Goal: Task Accomplishment & Management: Use online tool/utility

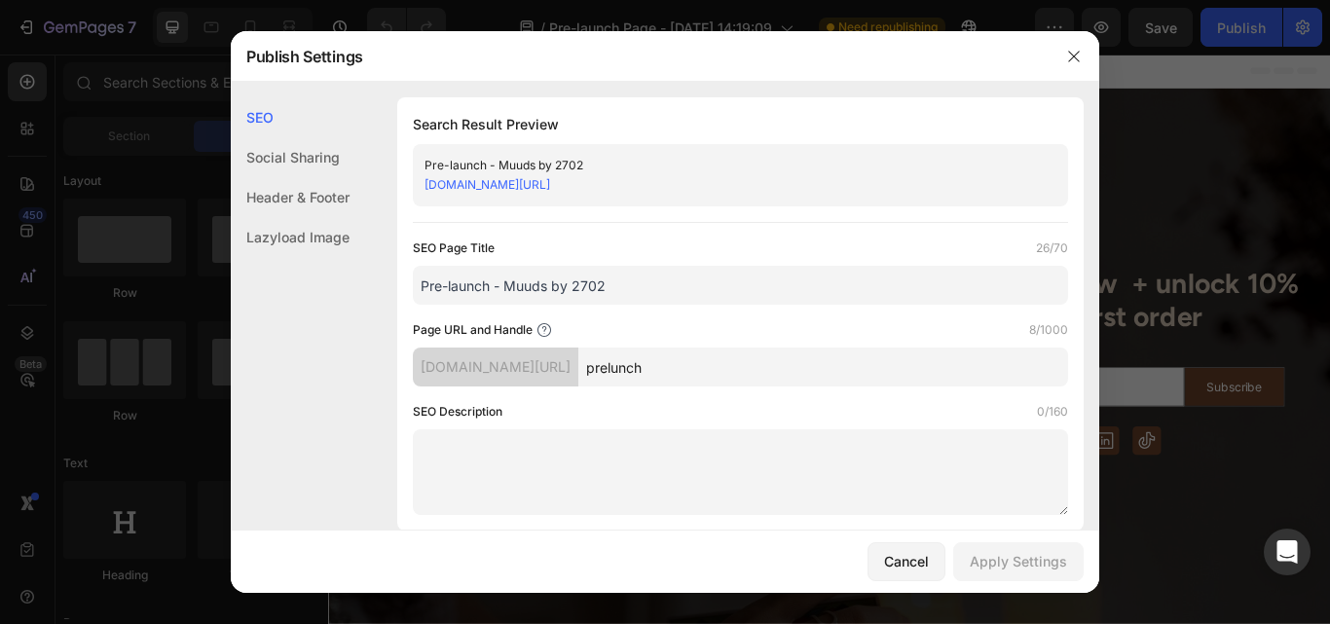
click at [686, 367] on input "prelunch" at bounding box center [823, 367] width 490 height 39
type input "prelaunch"
click at [1005, 571] on div "Apply Settings" at bounding box center [1018, 561] width 97 height 20
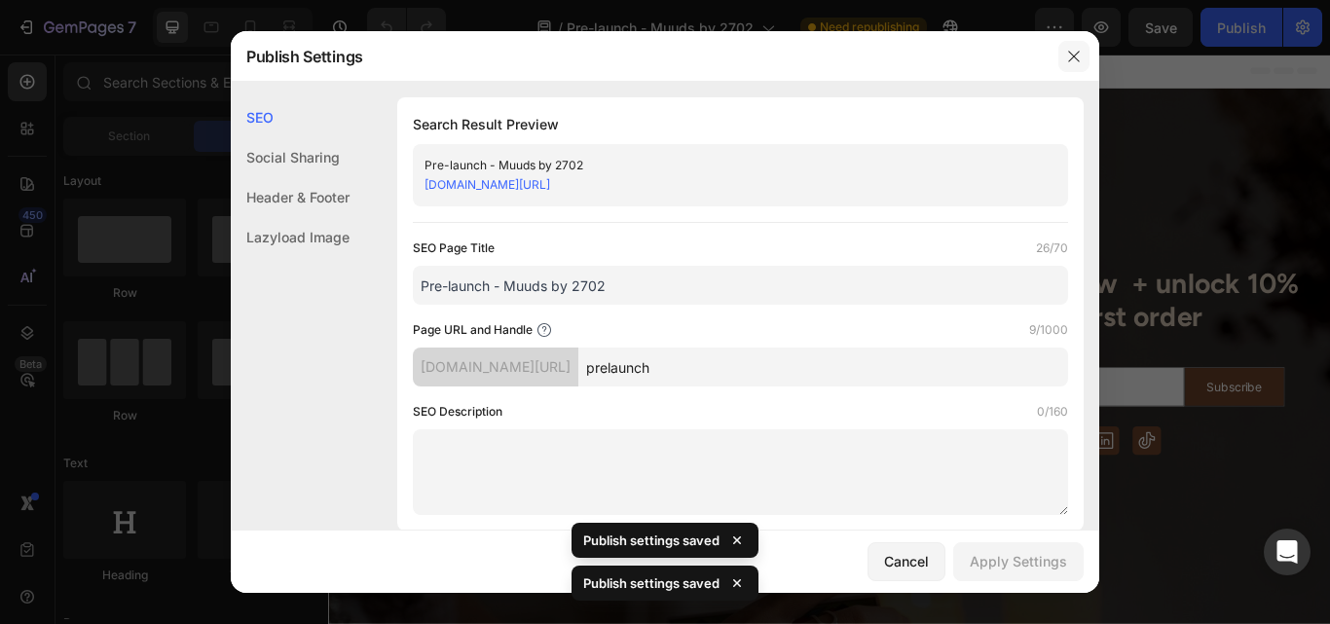
click at [1062, 69] on button "button" at bounding box center [1074, 56] width 31 height 31
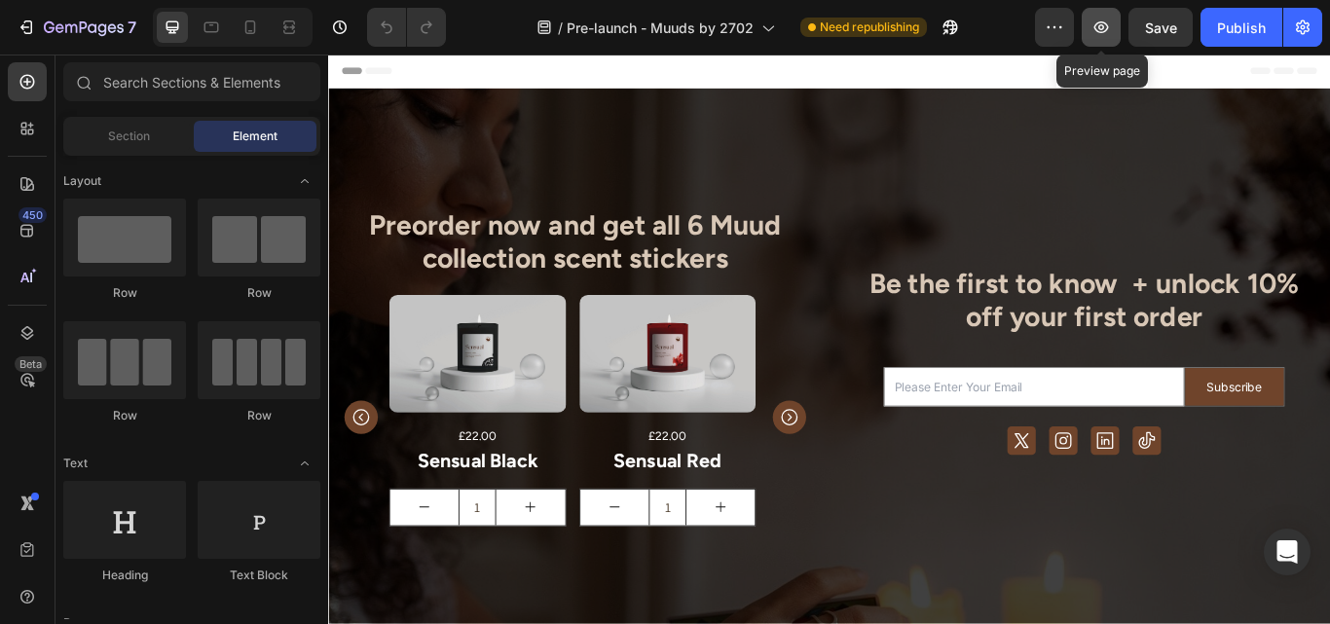
click at [1107, 36] on icon "button" at bounding box center [1101, 27] width 19 height 19
click at [27, 340] on icon at bounding box center [27, 332] width 19 height 19
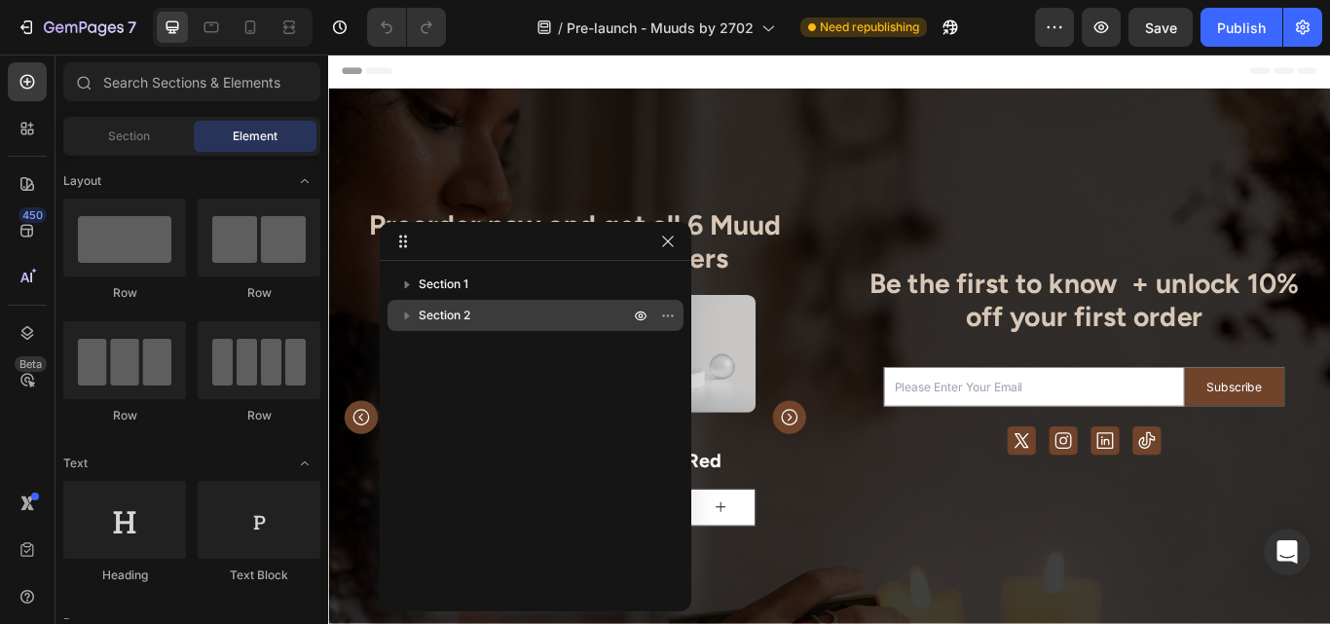
click at [405, 310] on icon "button" at bounding box center [406, 315] width 19 height 19
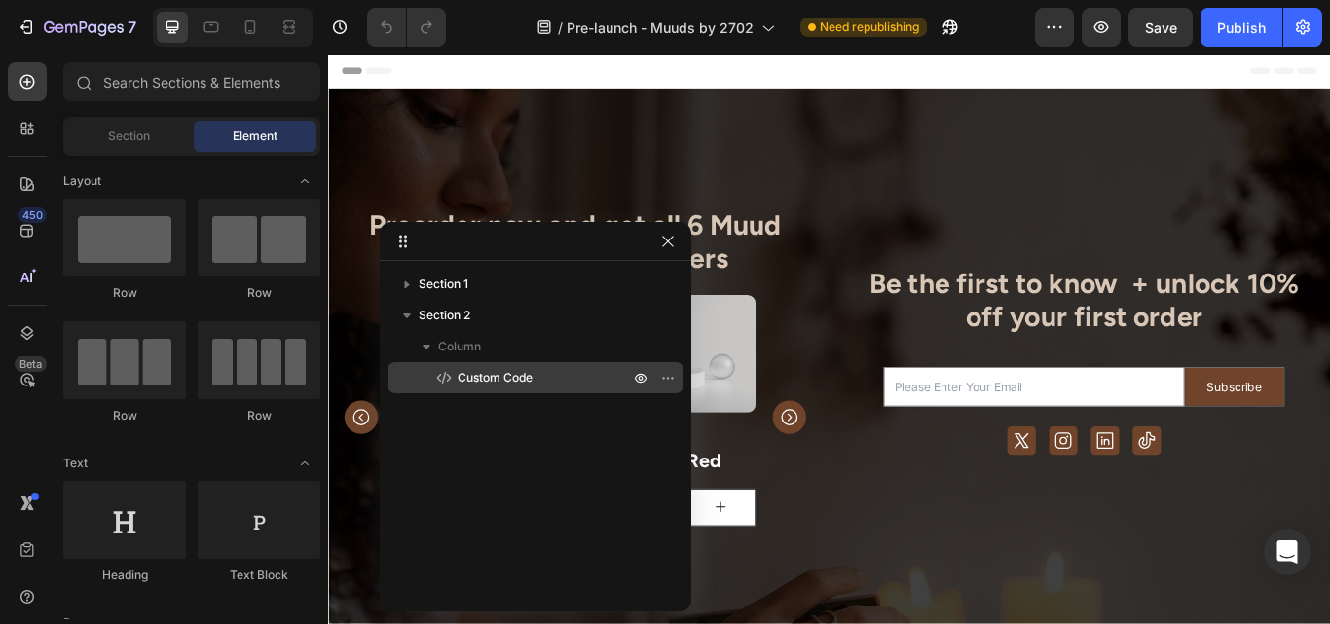
click at [476, 385] on span "Custom Code" at bounding box center [495, 377] width 75 height 19
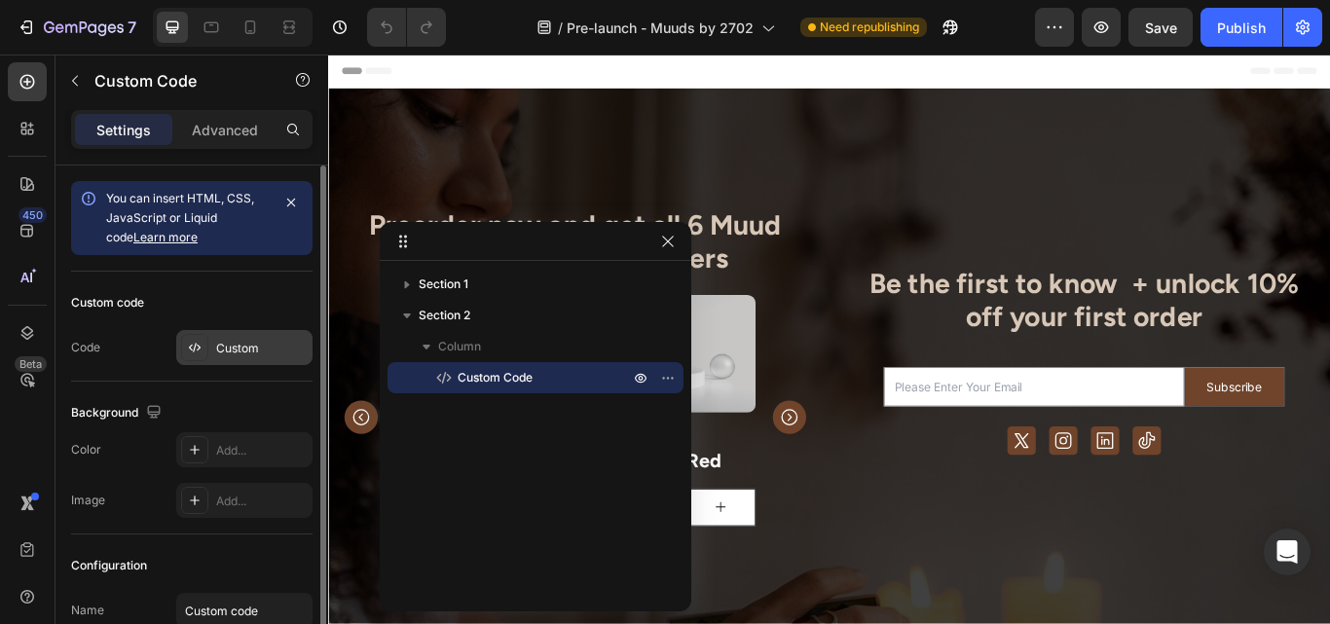
click at [242, 345] on div "Custom" at bounding box center [262, 349] width 92 height 18
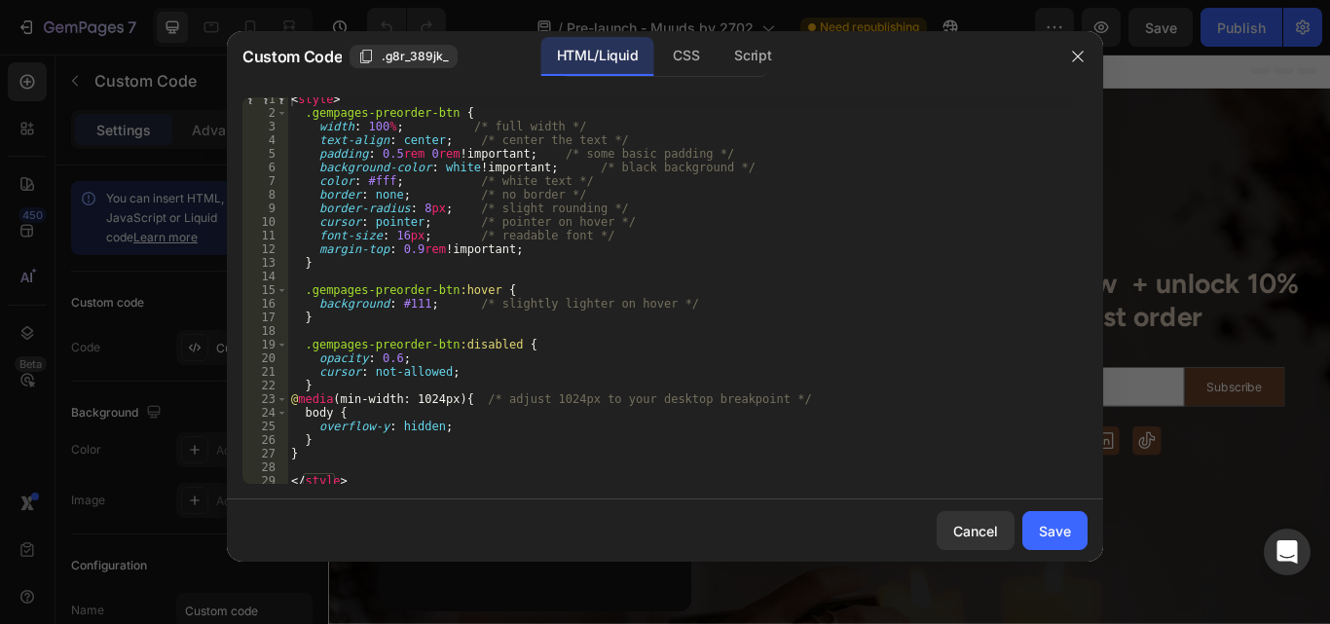
scroll to position [5, 0]
click at [744, 56] on div "Script" at bounding box center [753, 56] width 68 height 39
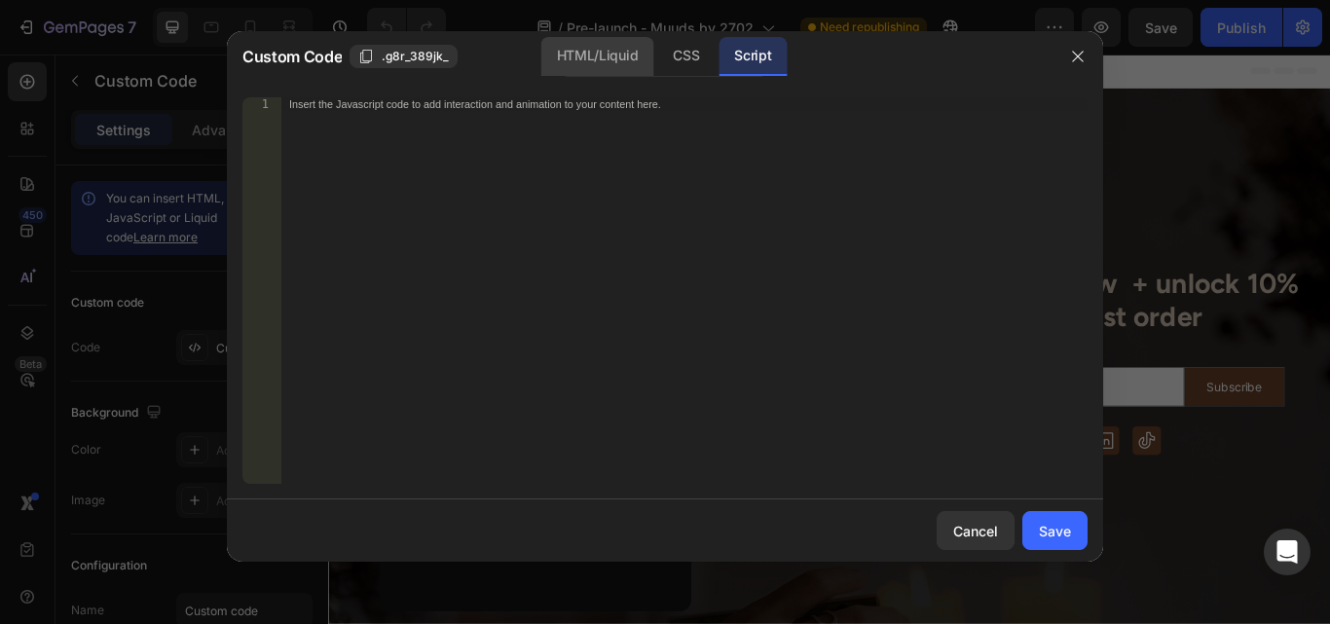
click at [657, 51] on div "HTML/Liquid" at bounding box center [685, 56] width 57 height 39
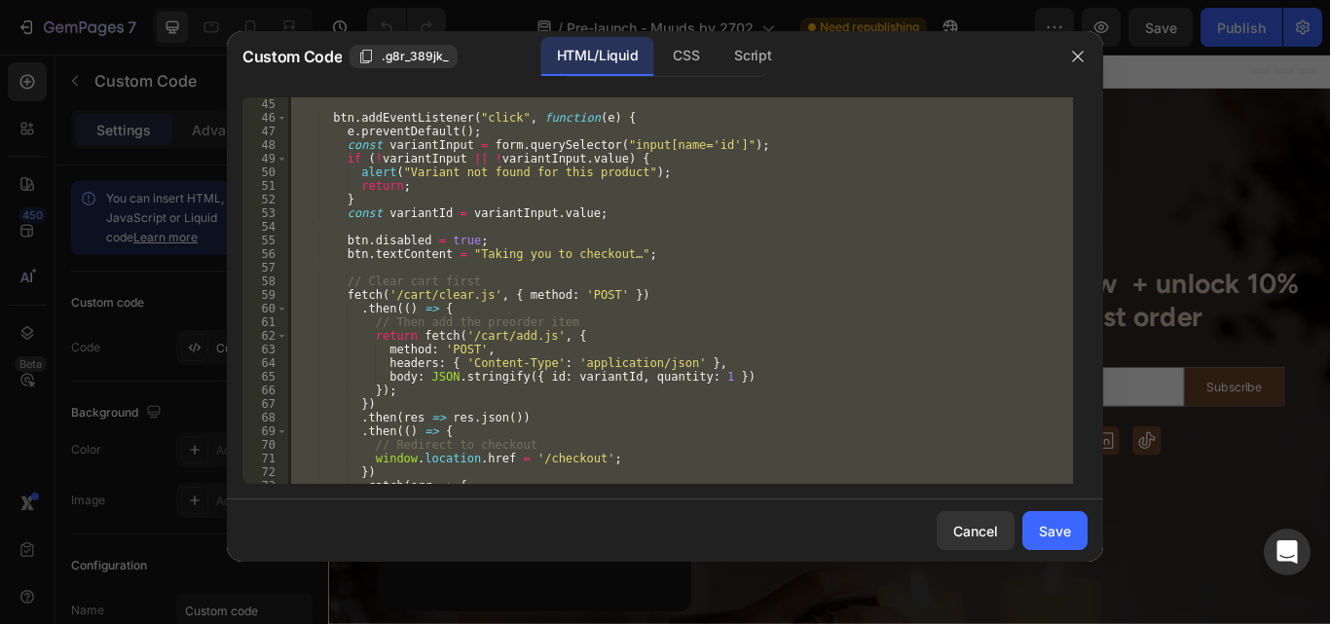
scroll to position [609, 0]
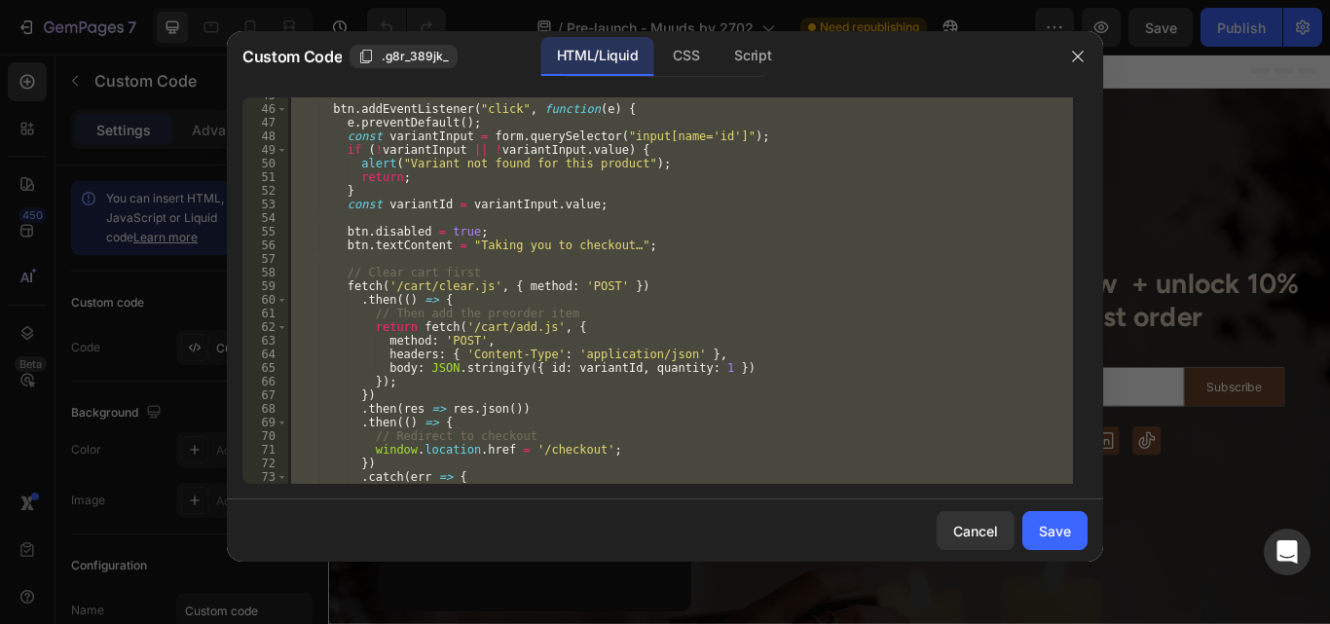
click at [529, 370] on div "btn . addEventListener ( "click" , function ( e ) { e . preventDefault ( ) ; co…" at bounding box center [680, 290] width 786 height 387
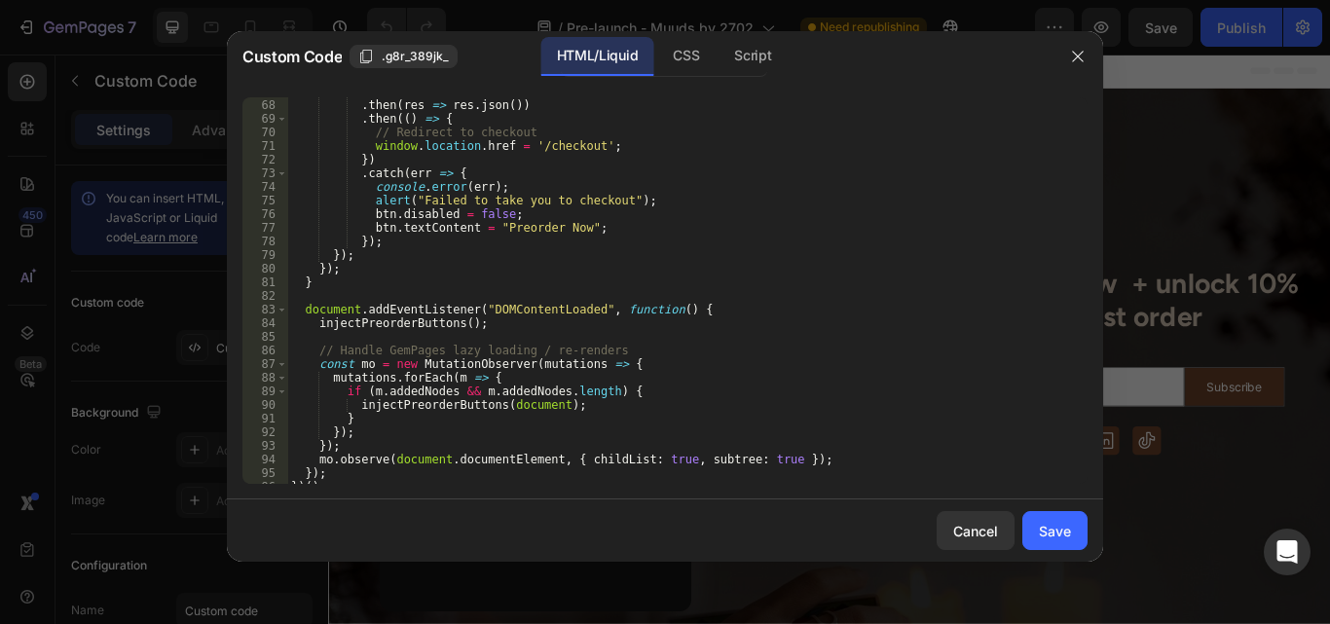
scroll to position [963, 0]
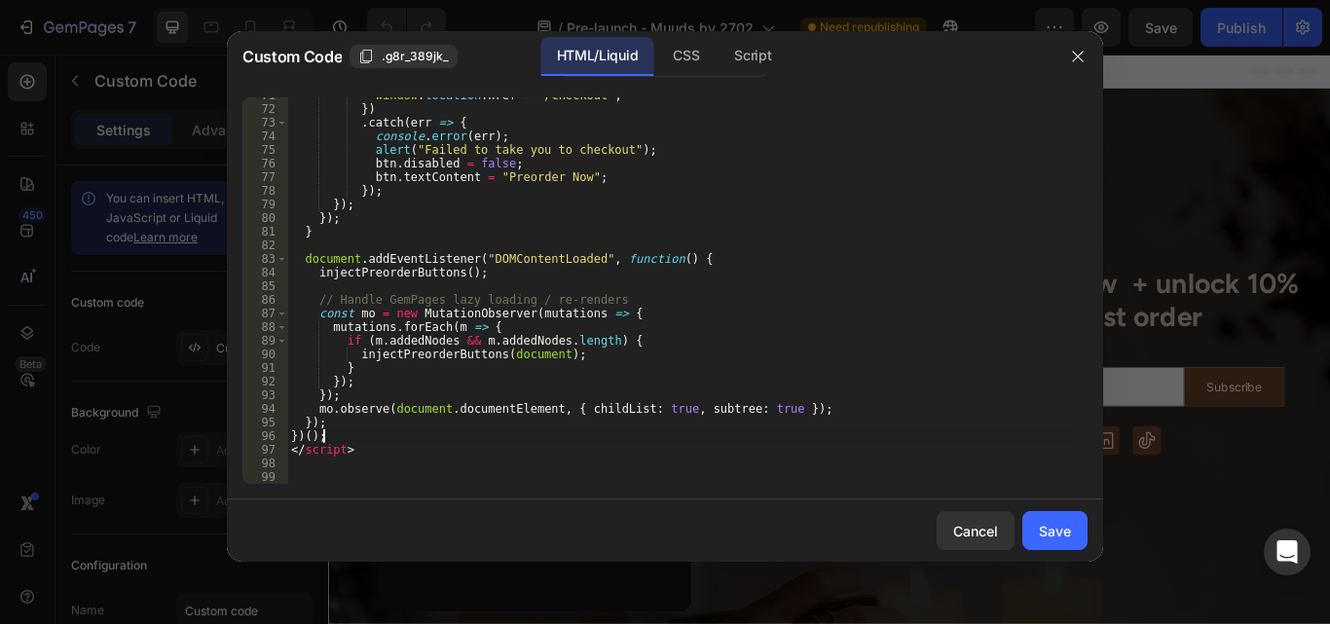
click at [330, 430] on div "window . location . href = '/checkout' ; }) . catch ( err => { console . error …" at bounding box center [680, 296] width 786 height 414
type textarea "})();"
paste textarea "});"
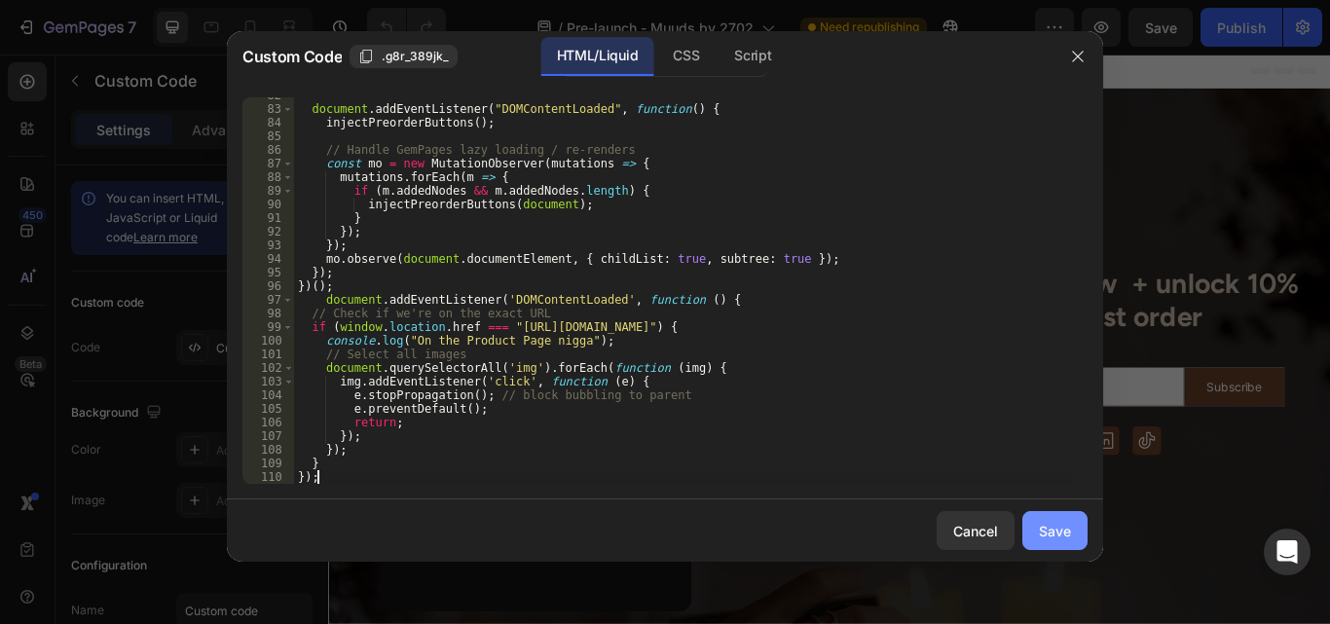
type textarea "});"
click at [1069, 530] on div "Save" at bounding box center [1055, 531] width 32 height 20
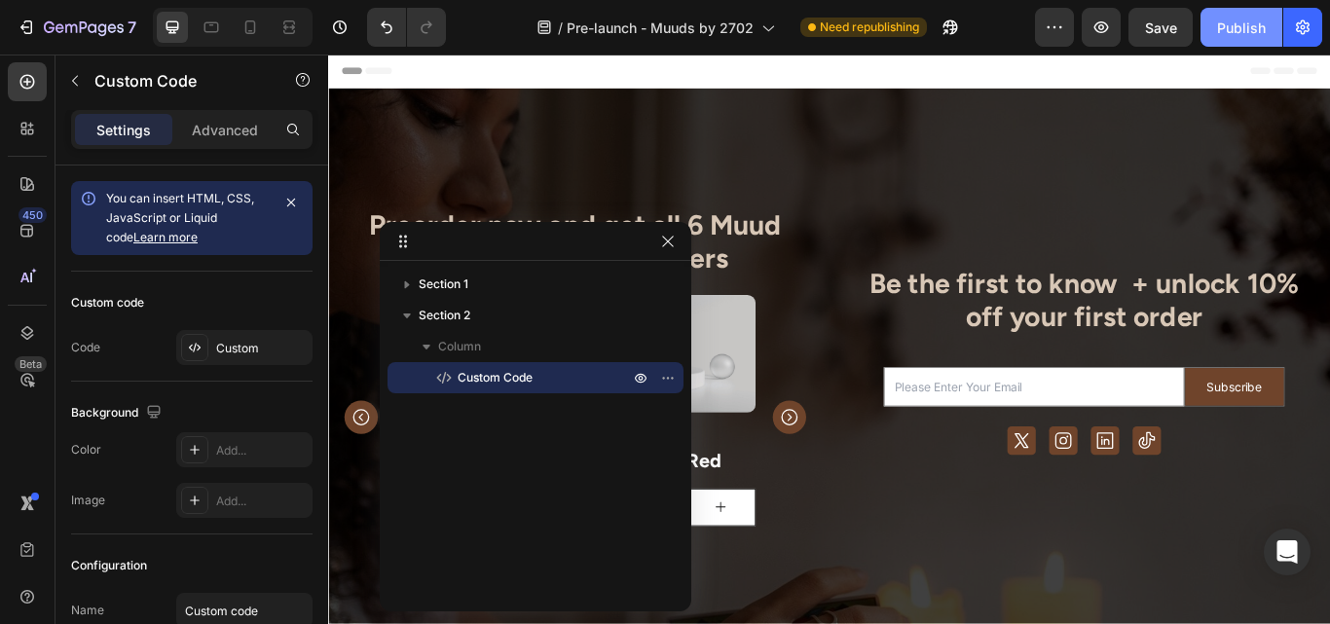
click at [1261, 11] on button "Publish" at bounding box center [1242, 27] width 82 height 39
click at [664, 239] on icon "button" at bounding box center [668, 242] width 16 height 16
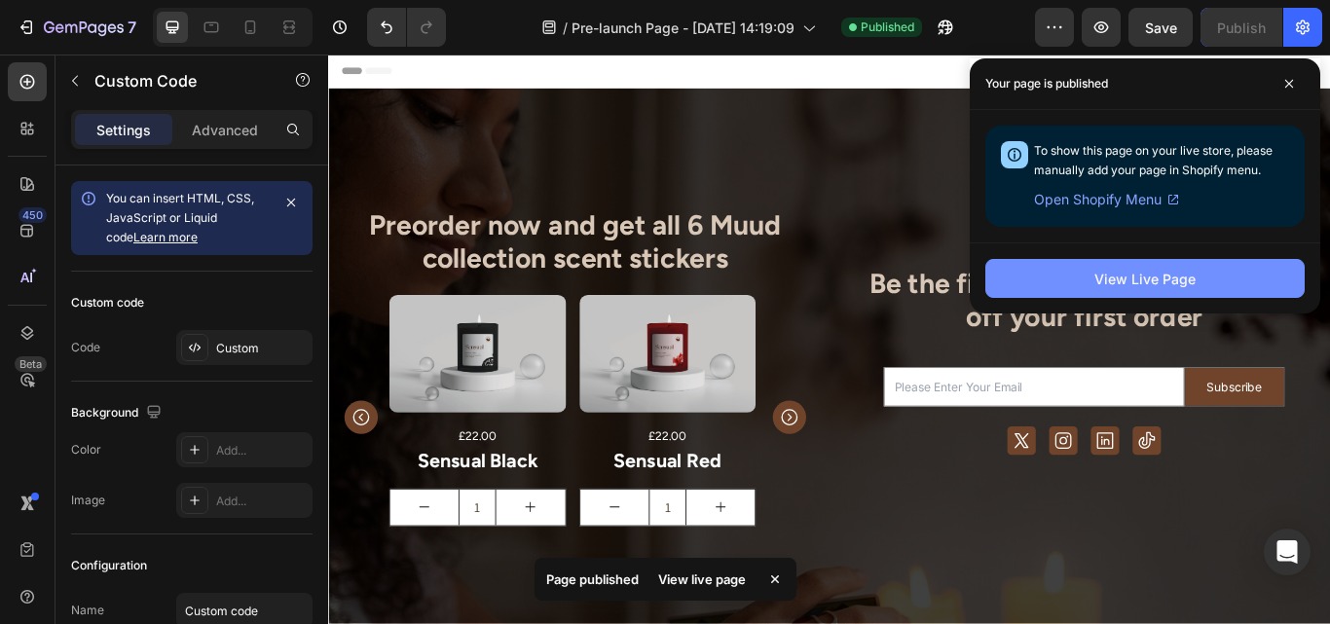
click at [1028, 267] on button "View Live Page" at bounding box center [1145, 278] width 319 height 39
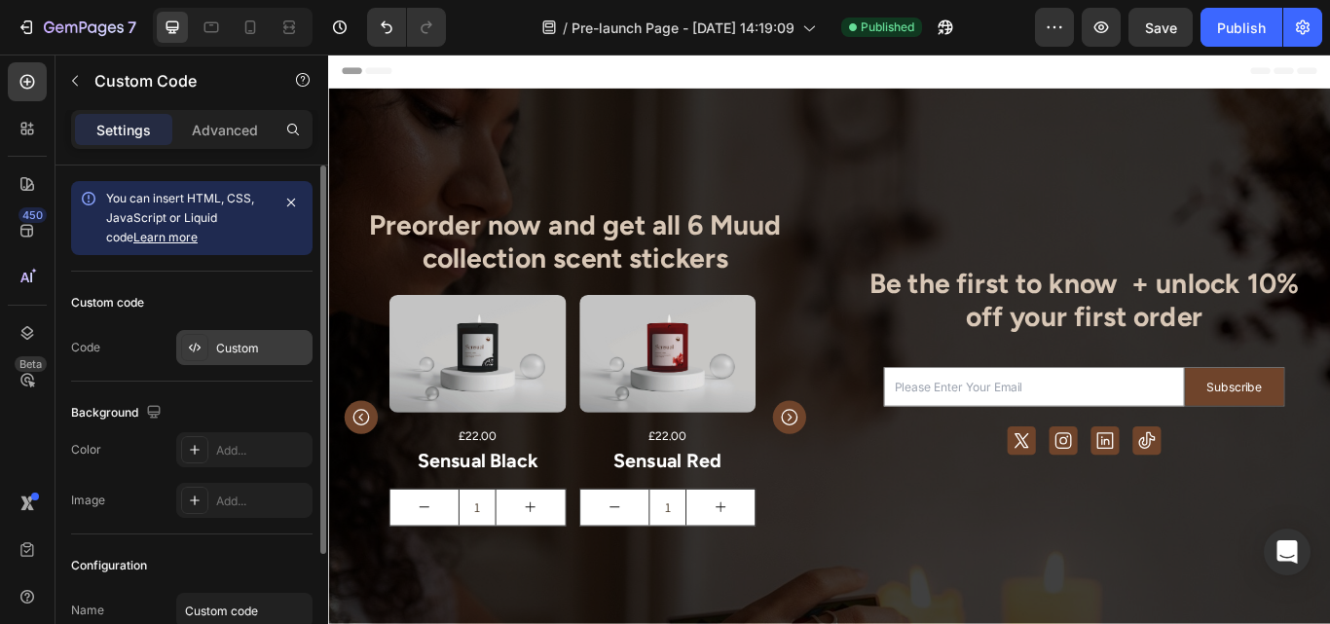
click at [242, 359] on div "Custom" at bounding box center [244, 347] width 136 height 35
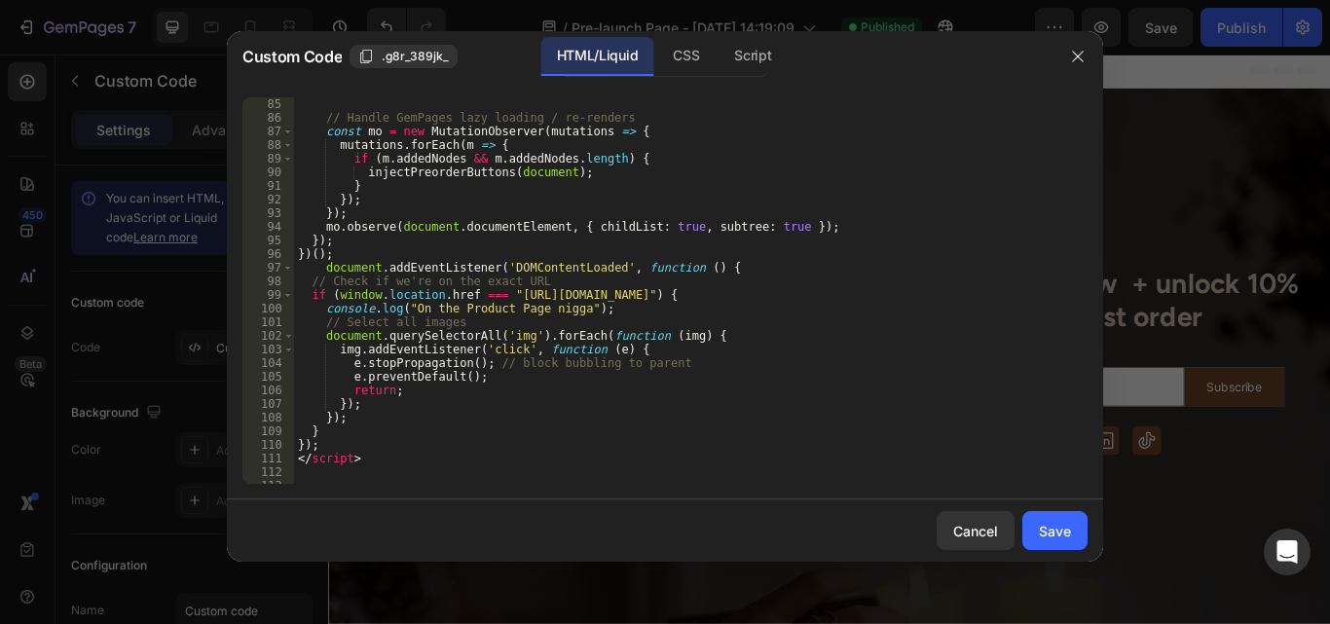
scroll to position [1146, 0]
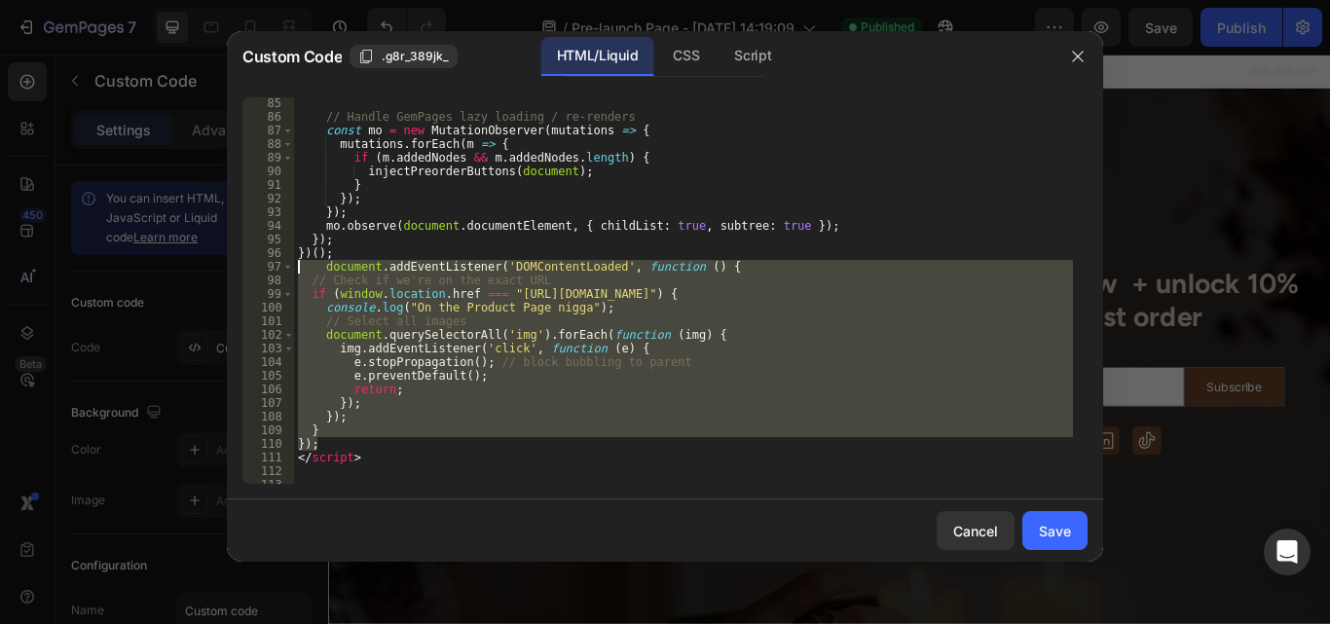
drag, startPoint x: 317, startPoint y: 442, endPoint x: 293, endPoint y: 271, distance: 173.1
click at [293, 271] on div "}); 85 86 87 88 89 90 91 92 93 94 95 96 97 98 99 100 101 102 103 104 105 106 10…" at bounding box center [664, 290] width 845 height 387
type textarea "document.addEventListener('DOMContentLoaded', function () { // Check if we're o…"
paste textarea
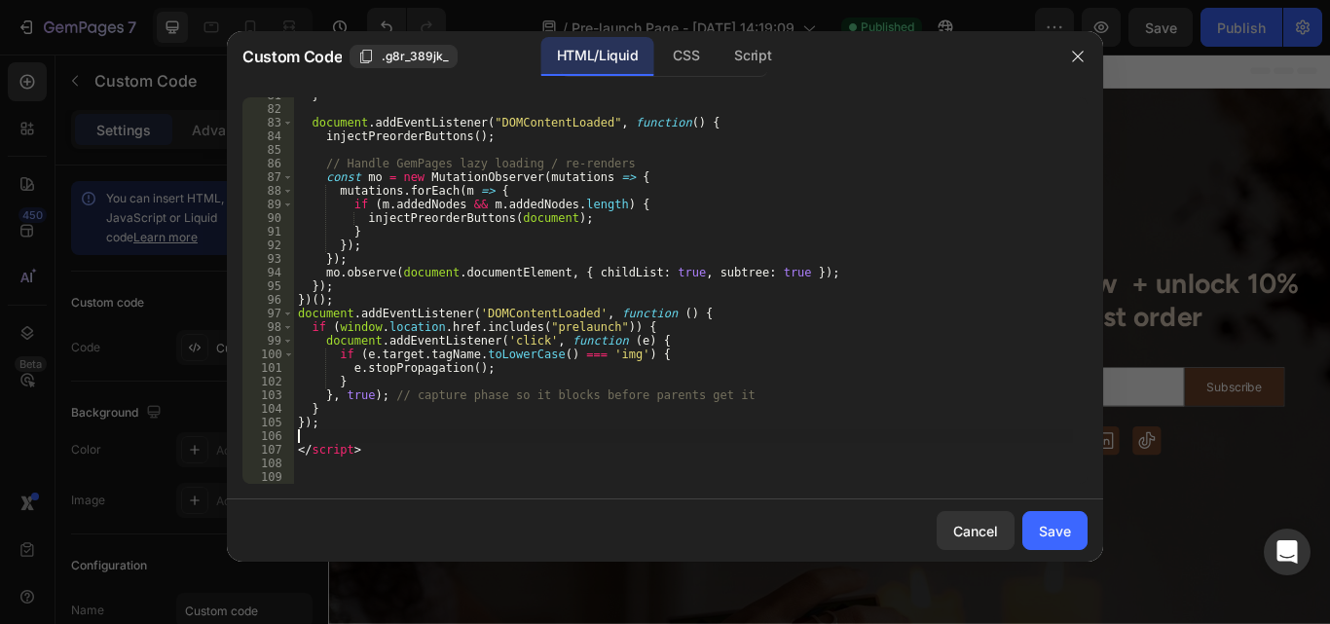
scroll to position [1099, 0]
click at [1042, 524] on div "Save" at bounding box center [1055, 531] width 32 height 20
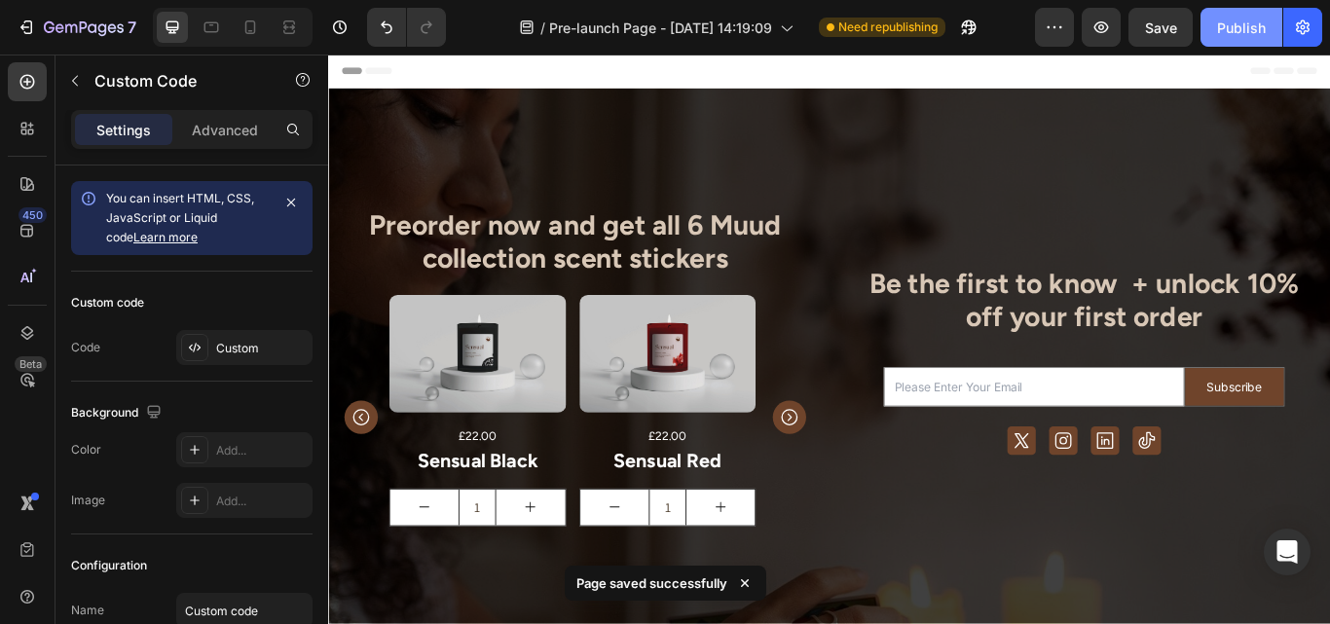
click at [1233, 28] on div "Publish" at bounding box center [1241, 28] width 49 height 20
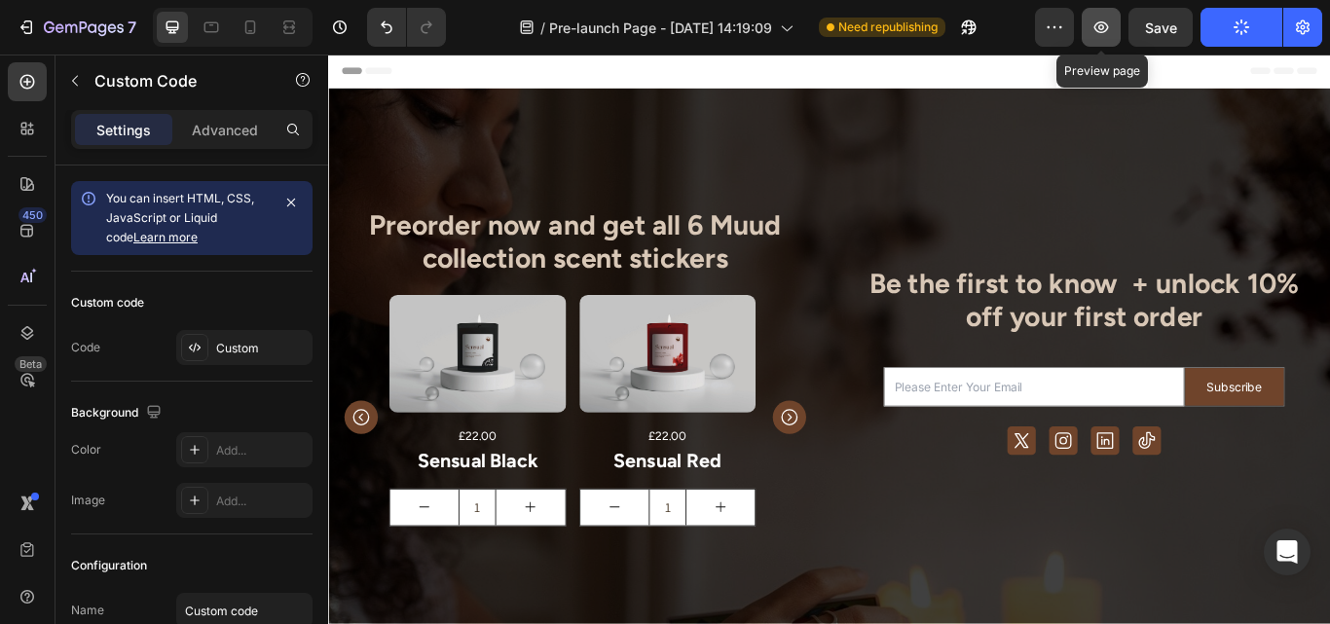
click at [1109, 35] on icon "button" at bounding box center [1101, 27] width 19 height 19
